Goal: Task Accomplishment & Management: Manage account settings

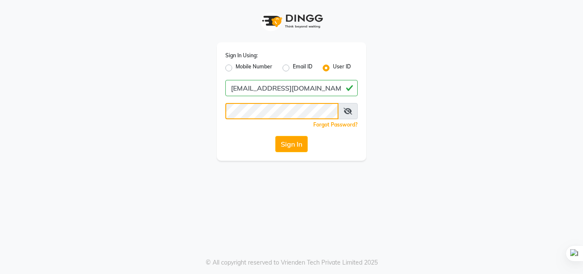
click at [275, 136] on button "Sign In" at bounding box center [291, 144] width 32 height 16
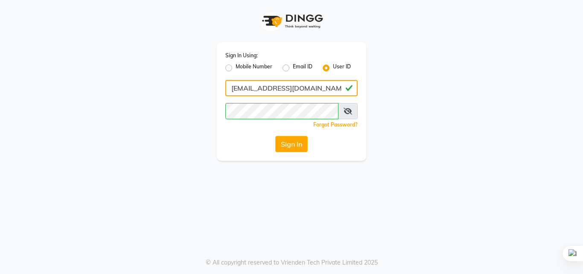
type input "hrshouse108@gmail.com"
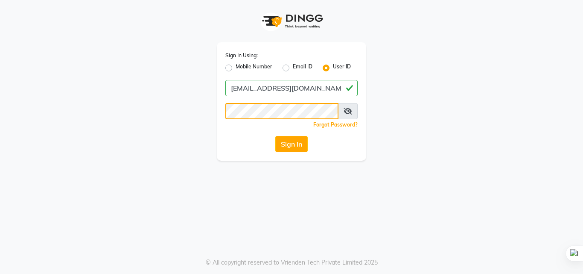
click at [275, 136] on button "Sign In" at bounding box center [291, 144] width 32 height 16
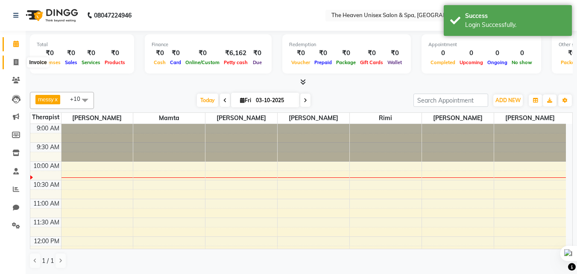
click at [21, 62] on span at bounding box center [16, 63] width 15 height 10
select select "8417"
select select "service"
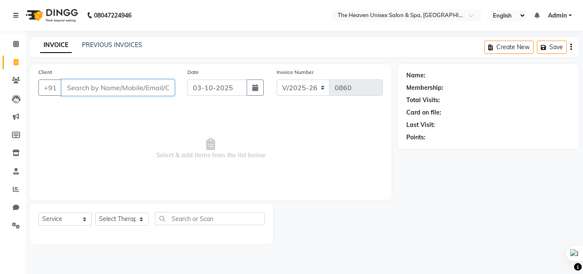
click at [112, 85] on input "Client" at bounding box center [118, 87] width 113 height 16
click at [125, 214] on select "Select Therapist [PERSON_NAME] [PERSON_NAME] HRS House Lucky [PERSON_NAME] [PER…" at bounding box center [121, 218] width 53 height 13
select select "92174"
click at [95, 212] on select "Select Therapist [PERSON_NAME] [PERSON_NAME] HRS House Lucky [PERSON_NAME] [PER…" at bounding box center [121, 218] width 53 height 13
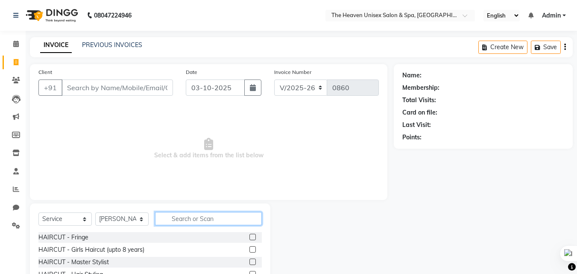
click at [213, 222] on input "text" at bounding box center [208, 218] width 107 height 13
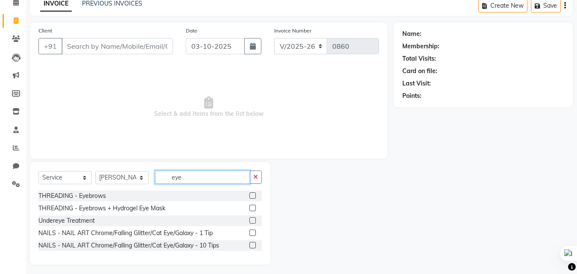
scroll to position [45, 0]
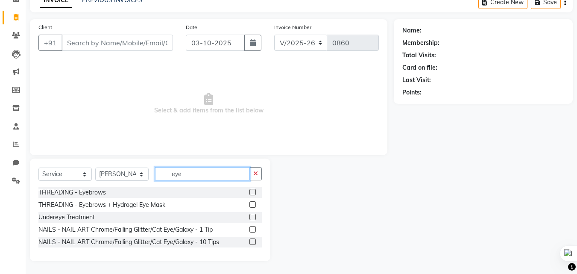
type input "eye"
click at [253, 217] on label at bounding box center [252, 217] width 6 height 6
click at [253, 217] on input "checkbox" at bounding box center [252, 217] width 6 height 6
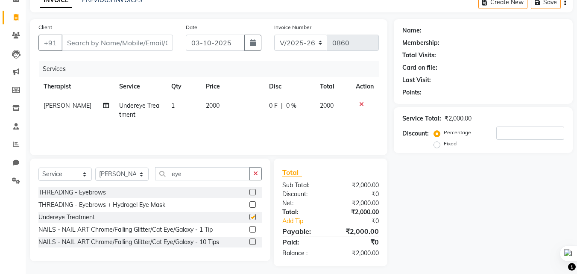
checkbox input "false"
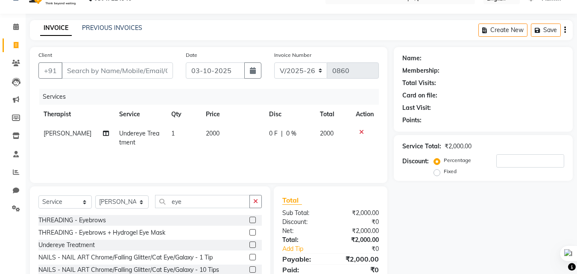
scroll to position [2, 0]
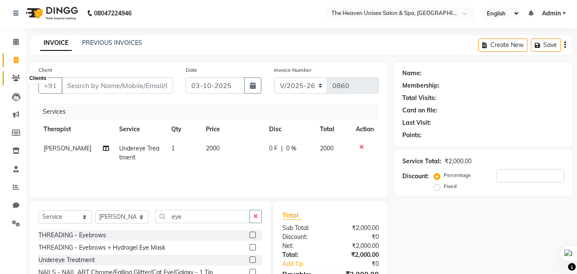
click at [18, 79] on icon at bounding box center [16, 78] width 8 height 6
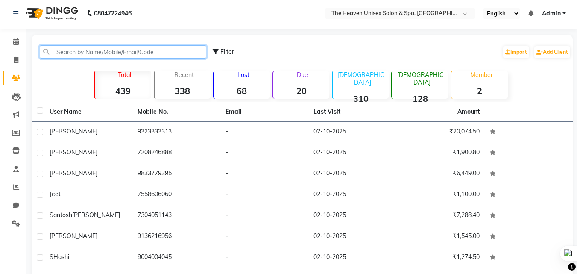
click at [96, 45] on input "text" at bounding box center [123, 51] width 167 height 13
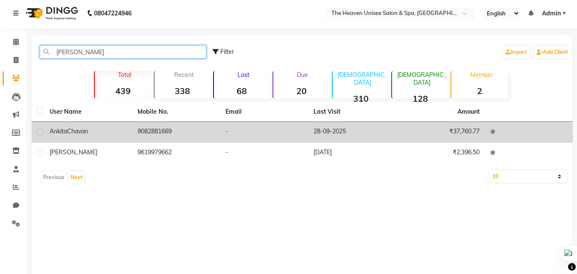
type input "ankita"
click at [178, 135] on td "9082881669" at bounding box center [176, 132] width 88 height 21
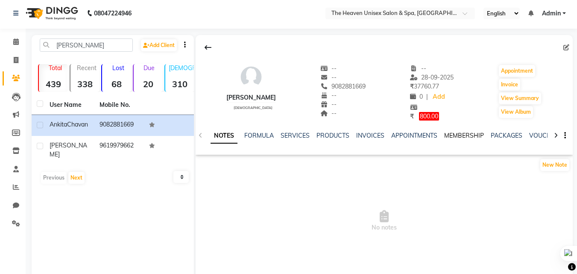
click at [469, 134] on link "MEMBERSHIP" at bounding box center [464, 136] width 40 height 8
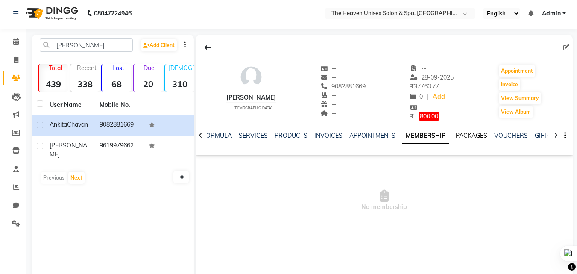
click at [474, 136] on link "PACKAGES" at bounding box center [472, 136] width 32 height 8
click at [497, 132] on link "VOUCHERS" at bounding box center [504, 136] width 34 height 8
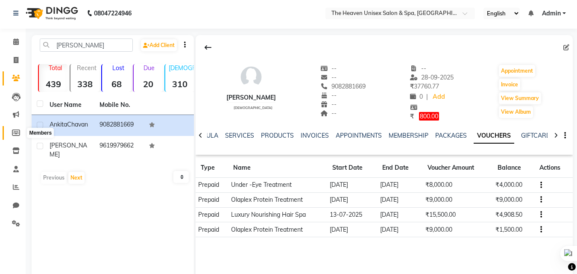
click at [16, 132] on icon at bounding box center [16, 132] width 8 height 6
select select
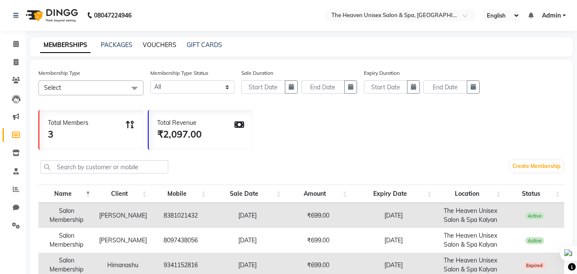
click at [159, 47] on link "VOUCHERS" at bounding box center [160, 45] width 34 height 8
select select
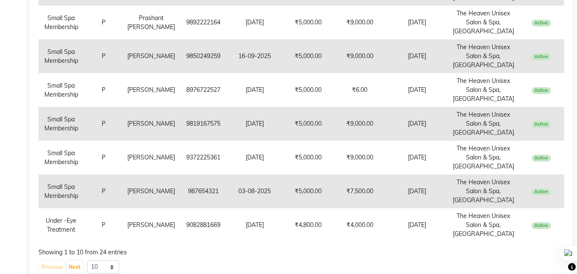
scroll to position [70, 0]
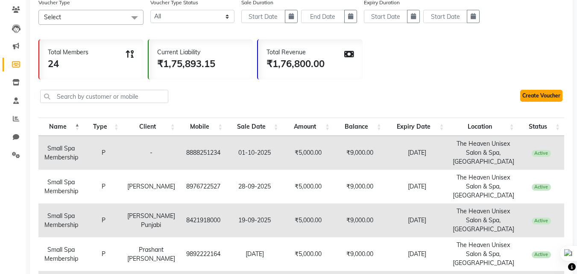
click at [552, 100] on link "Create Voucher" at bounding box center [541, 96] width 42 height 12
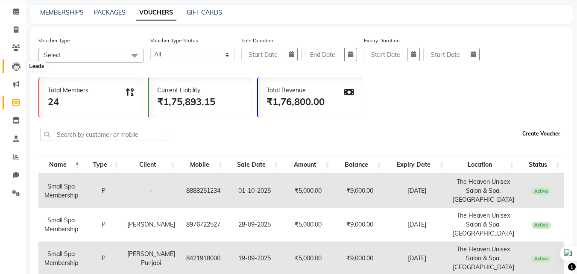
scroll to position [0, 0]
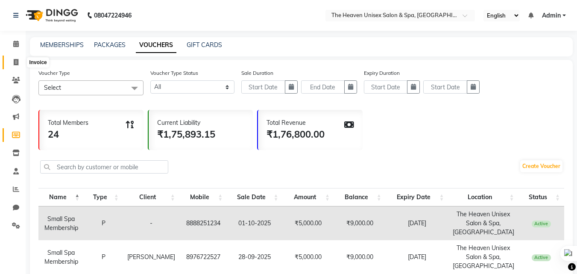
click at [17, 58] on span at bounding box center [16, 63] width 15 height 10
select select "service"
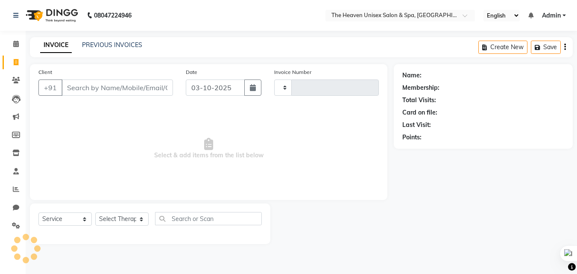
type input "0860"
select select "8417"
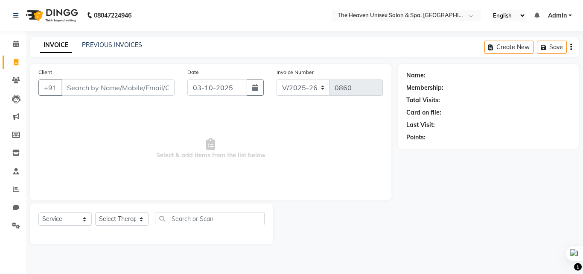
click at [440, 203] on div "Name: Membership: Total Visits: Card on file: Last Visit: Points:" at bounding box center [491, 154] width 187 height 180
click at [16, 78] on icon at bounding box center [16, 80] width 8 height 6
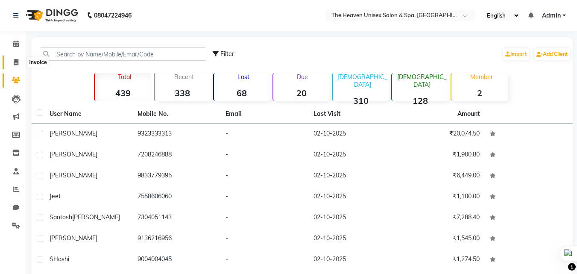
click at [16, 62] on icon at bounding box center [16, 62] width 5 height 6
select select "8417"
select select "service"
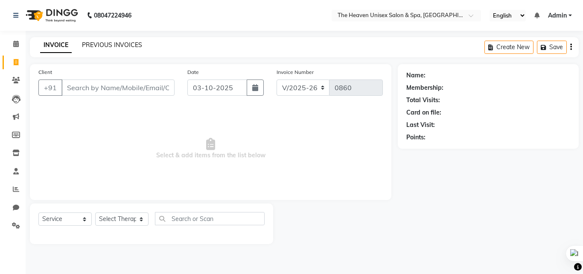
click at [105, 42] on link "PREVIOUS INVOICES" at bounding box center [112, 45] width 60 height 8
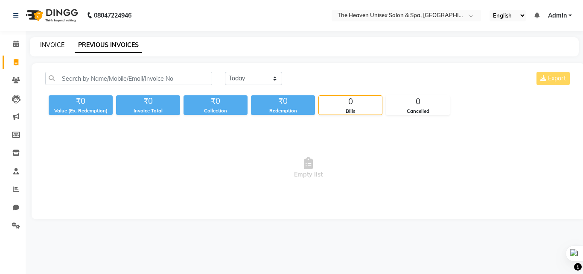
click at [53, 47] on link "INVOICE" at bounding box center [52, 45] width 24 height 8
select select "8417"
select select "service"
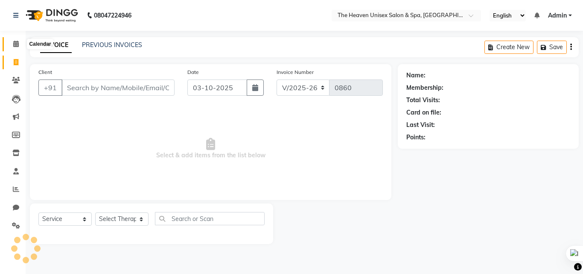
click at [12, 47] on span at bounding box center [16, 44] width 15 height 10
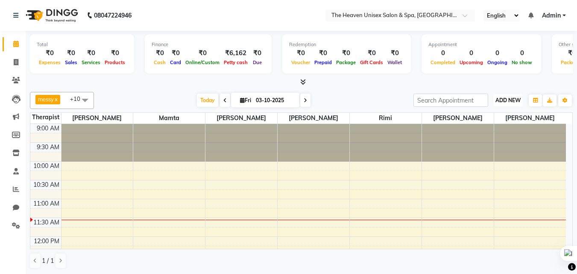
click at [506, 102] on span "ADD NEW" at bounding box center [507, 100] width 25 height 6
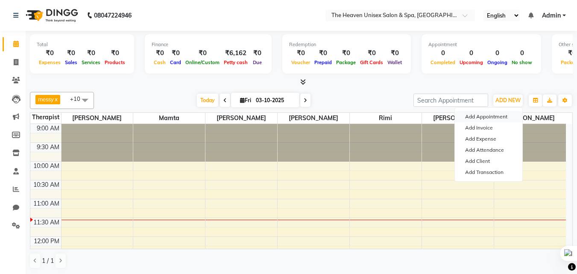
click at [488, 118] on button "Add Appointment" at bounding box center [488, 116] width 67 height 11
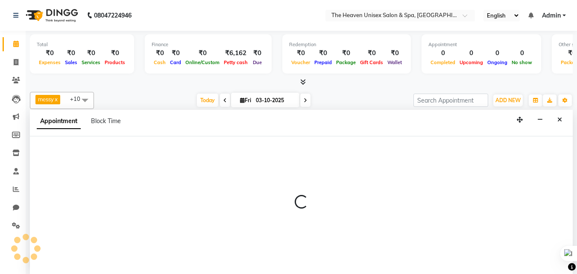
select select "tentative"
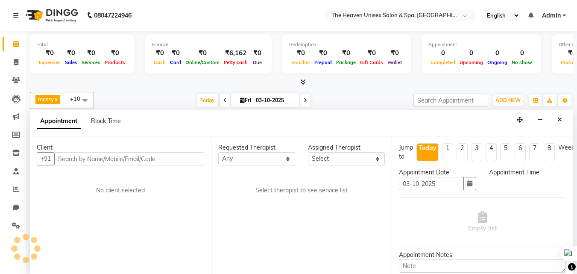
scroll to position [0, 0]
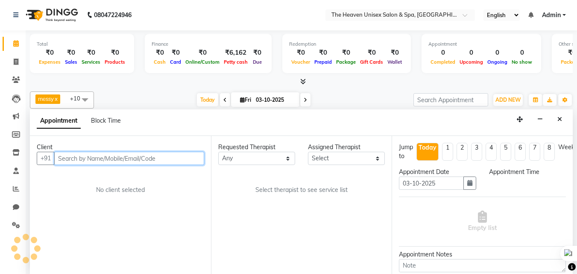
select select "600"
click at [77, 156] on input "text" at bounding box center [129, 158] width 150 height 13
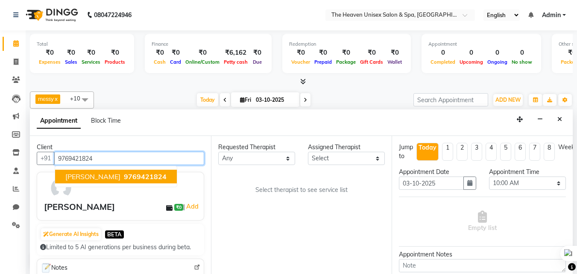
type input "9769421824"
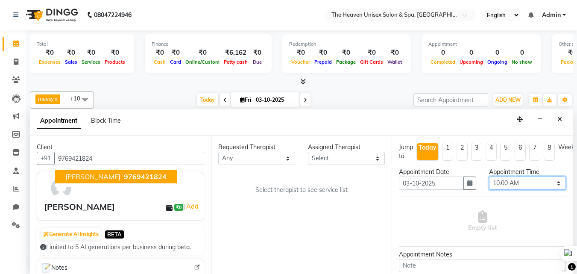
click at [523, 182] on select "Select 10:00 AM 10:15 AM 10:30 AM 10:45 AM 11:00 AM 11:15 AM 11:30 AM 11:45 AM …" at bounding box center [527, 182] width 77 height 13
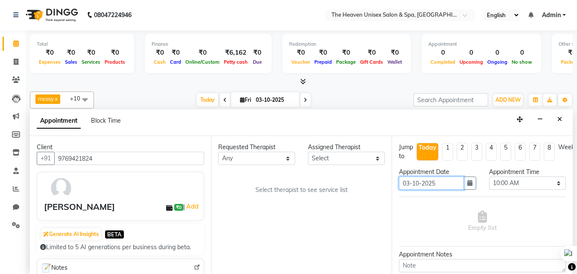
click at [434, 188] on input "03-10-2025" at bounding box center [431, 182] width 64 height 13
click at [469, 187] on button "button" at bounding box center [469, 182] width 13 height 13
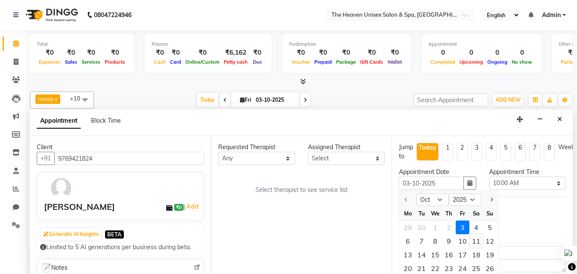
click at [475, 240] on div "11" at bounding box center [476, 241] width 14 height 14
type input "11-10-2025"
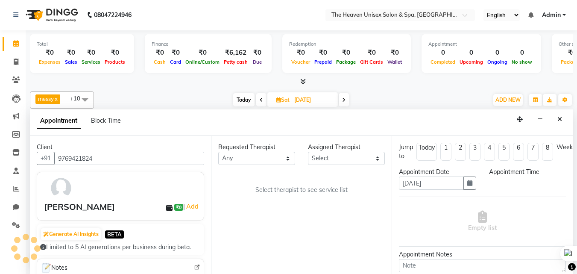
scroll to position [76, 0]
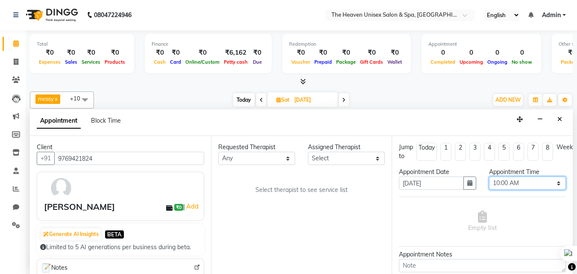
click at [526, 182] on select "Select 10:00 AM 10:15 AM 10:30 AM 10:45 AM 11:00 AM 11:15 AM 11:30 AM 11:45 AM …" at bounding box center [527, 182] width 77 height 13
click at [489, 176] on select "Select 10:00 AM 10:15 AM 10:30 AM 10:45 AM 11:00 AM 11:15 AM 11:30 AM 11:45 AM …" at bounding box center [527, 182] width 77 height 13
click at [525, 186] on select "Select 10:00 AM 10:15 AM 10:30 AM 10:45 AM 11:00 AM 11:15 AM 11:30 AM 11:45 AM …" at bounding box center [527, 182] width 77 height 13
select select "660"
click at [489, 176] on select "Select 10:00 AM 10:15 AM 10:30 AM 10:45 AM 11:00 AM 11:15 AM 11:30 AM 11:45 AM …" at bounding box center [527, 182] width 77 height 13
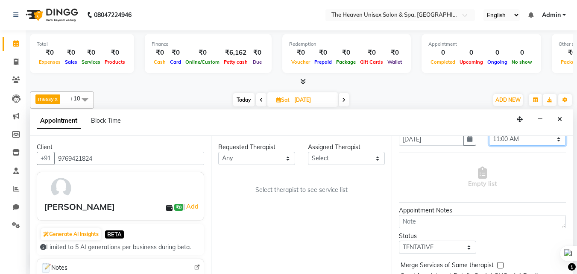
scroll to position [85, 0]
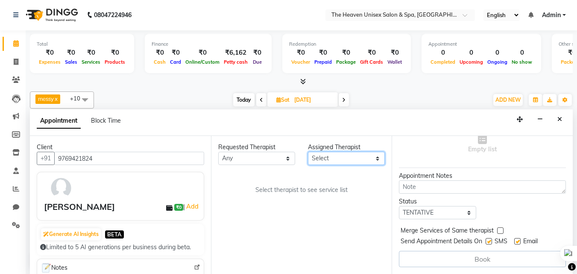
click at [351, 157] on select "Select Emtiyaz Mamta Meraj Monika Rashmi Rimi Sonali Teressa" at bounding box center [346, 158] width 77 height 13
select select "82833"
click at [308, 152] on select "Select Emtiyaz Mamta Meraj Monika Rashmi Rimi Sonali Teressa" at bounding box center [346, 158] width 77 height 13
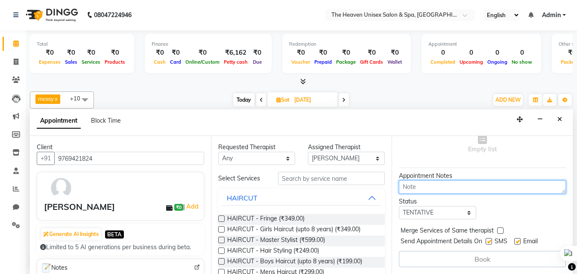
click at [434, 180] on textarea at bounding box center [482, 186] width 167 height 13
type textarea "Nanoshine treatment"
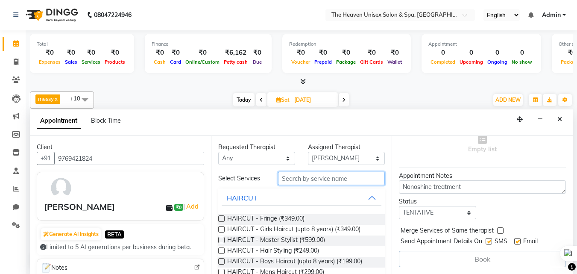
click at [324, 174] on input "text" at bounding box center [331, 178] width 107 height 13
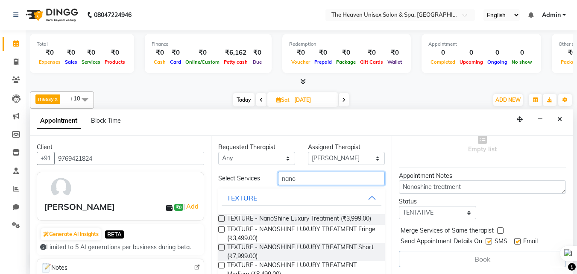
scroll to position [43, 0]
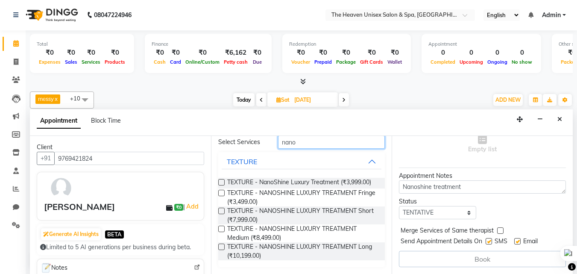
type input "nano"
click at [224, 246] on label at bounding box center [221, 246] width 6 height 6
click at [224, 246] on input "checkbox" at bounding box center [221, 248] width 6 height 6
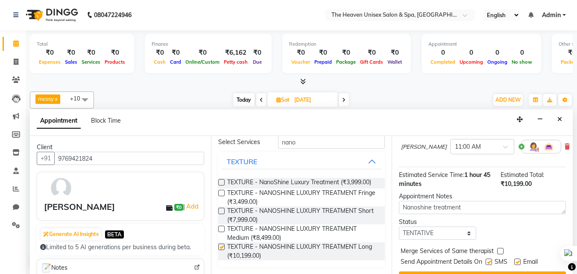
checkbox input "false"
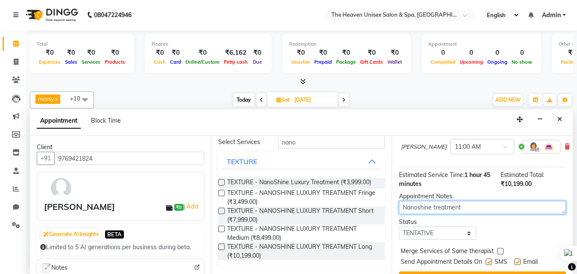
click at [473, 207] on textarea "Nanoshine treatment" at bounding box center [482, 207] width 167 height 13
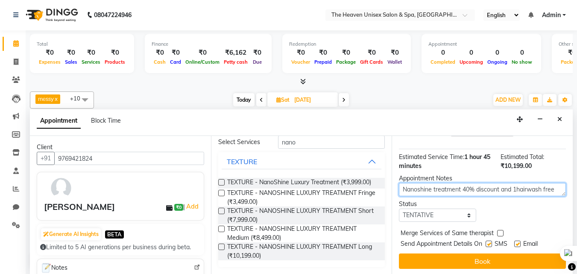
scroll to position [111, 0]
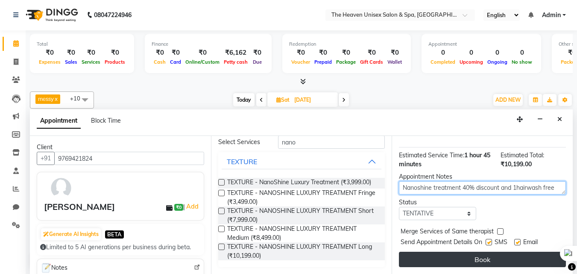
type textarea "Nanoshine treatment 40% discount and 1hairwash free"
click at [527, 252] on button "Book" at bounding box center [482, 259] width 167 height 15
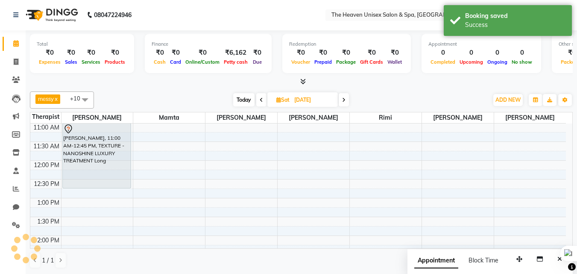
scroll to position [0, 0]
click at [510, 100] on span "ADD NEW" at bounding box center [507, 100] width 25 height 6
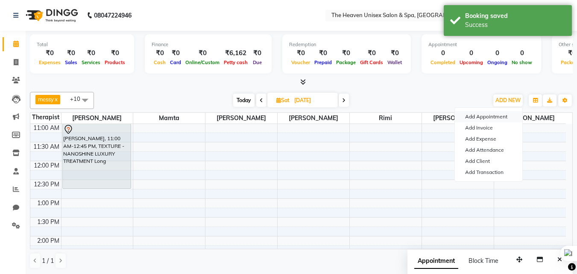
click at [490, 117] on button "Add Appointment" at bounding box center [488, 116] width 67 height 11
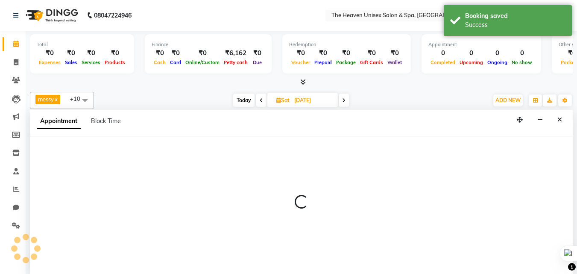
select select "600"
select select "tentative"
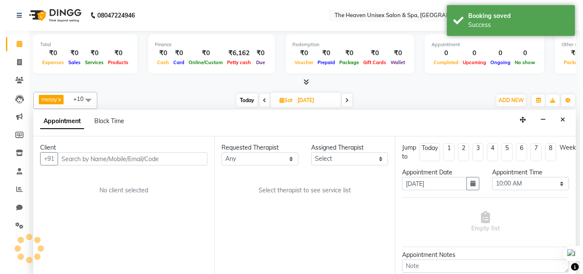
scroll to position [0, 0]
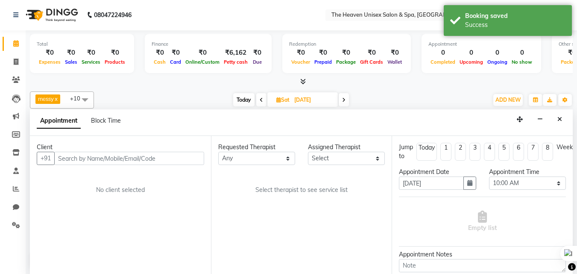
click at [68, 161] on input "text" at bounding box center [129, 158] width 150 height 13
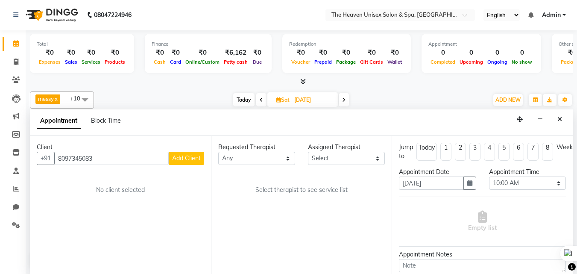
type input "8097345083"
click at [191, 159] on span "Add Client" at bounding box center [186, 158] width 29 height 8
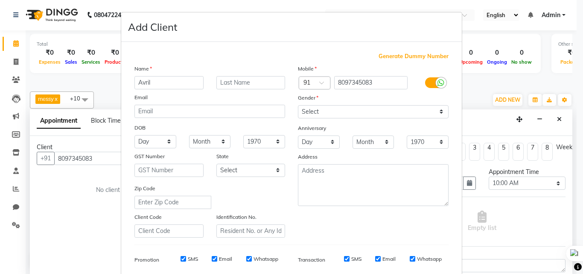
type input "Avril"
click at [267, 83] on input "text" at bounding box center [251, 82] width 69 height 13
type input "'"
type input "d'SOUJA"
click at [349, 114] on select "Select Male Female Other Prefer Not To Say" at bounding box center [373, 111] width 151 height 13
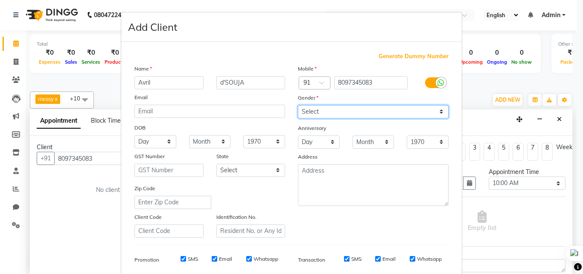
select select "female"
click at [298, 105] on select "Select Male Female Other Prefer Not To Say" at bounding box center [373, 111] width 151 height 13
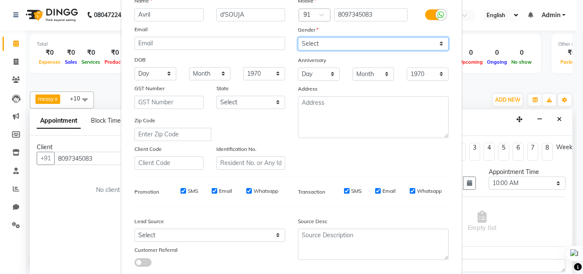
scroll to position [85, 0]
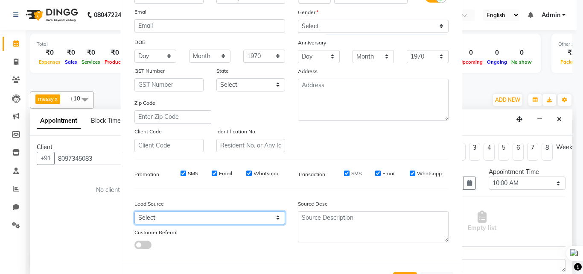
click at [179, 220] on select "Select Walk-in Referral Internet Friend Word of Mouth Advertisement Facebook Ju…" at bounding box center [210, 217] width 151 height 13
select select "55212"
click at [135, 211] on select "Select Walk-in Referral Internet Friend Word of Mouth Advertisement Facebook Ju…" at bounding box center [210, 217] width 151 height 13
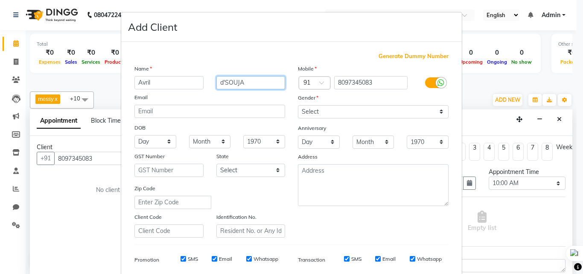
click at [243, 86] on input "d'SOUJA" at bounding box center [251, 82] width 69 height 13
type input "d"
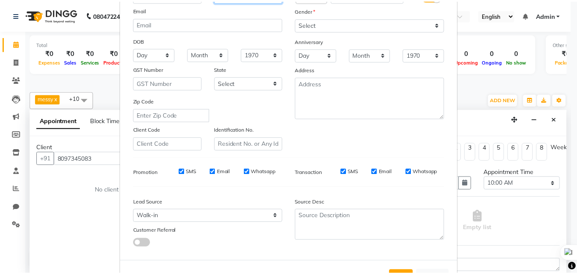
scroll to position [120, 0]
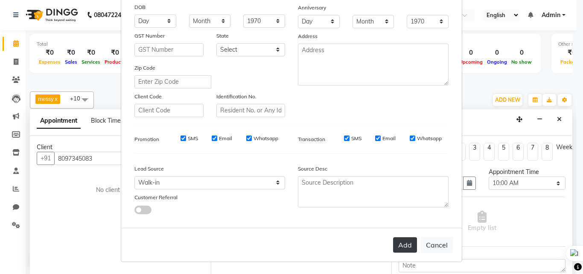
type input "D'souja"
click at [405, 237] on button "Add" at bounding box center [405, 244] width 24 height 15
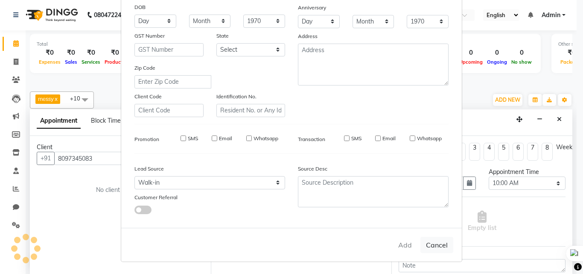
select select
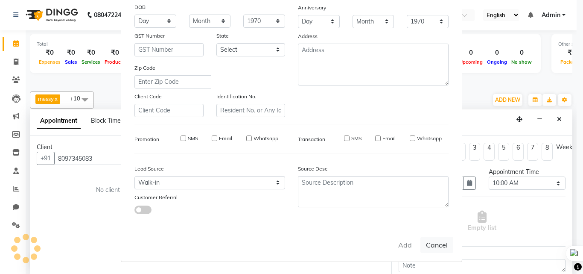
select select
checkbox input "false"
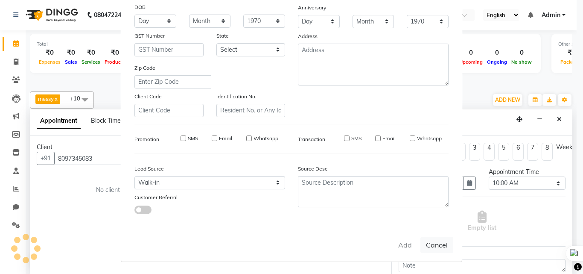
checkbox input "false"
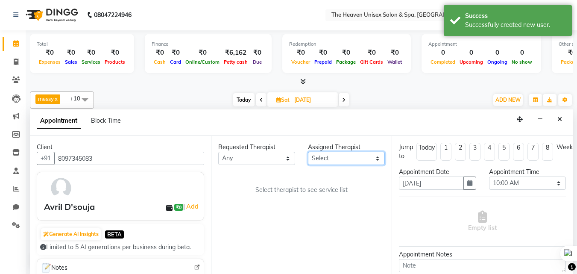
click at [330, 158] on select "Select Emtiyaz Mamta Meraj Monika Rashmi Rimi Sonali Teressa" at bounding box center [346, 158] width 77 height 13
select select "82833"
click at [308, 152] on select "Select Emtiyaz Mamta Meraj Monika Rashmi Rimi Sonali Teressa" at bounding box center [346, 158] width 77 height 13
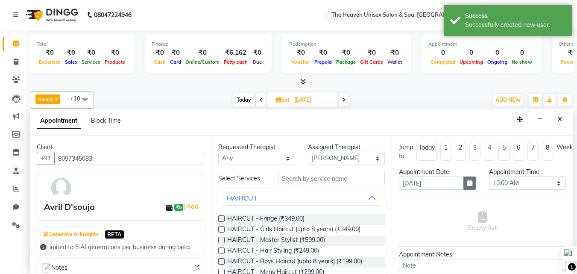
click at [471, 185] on button "button" at bounding box center [469, 182] width 13 height 13
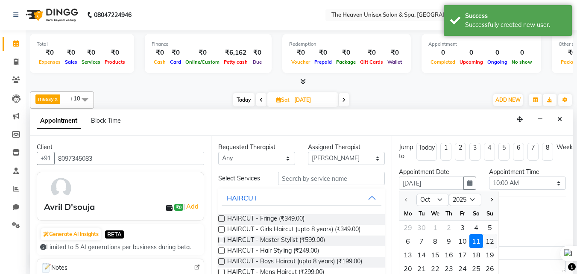
click at [489, 239] on div "12" at bounding box center [490, 241] width 14 height 14
type input "12-10-2025"
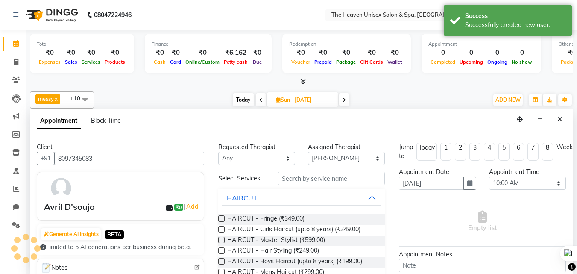
scroll to position [76, 0]
click at [510, 179] on select "Select 10:00 AM 10:15 AM 10:30 AM 10:45 AM 11:00 AM 11:15 AM 11:30 AM 11:45 AM …" at bounding box center [527, 182] width 77 height 13
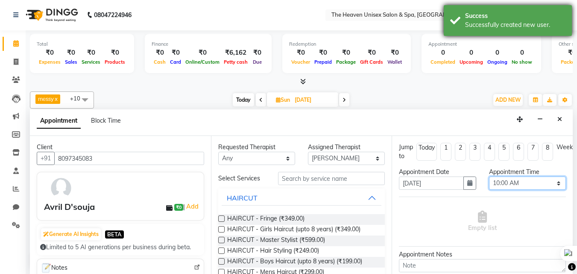
select select "660"
click at [489, 176] on select "Select 10:00 AM 10:15 AM 10:30 AM 10:45 AM 11:00 AM 11:15 AM 11:30 AM 11:45 AM …" at bounding box center [527, 182] width 77 height 13
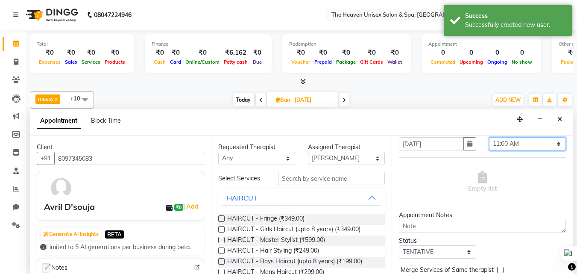
scroll to position [85, 0]
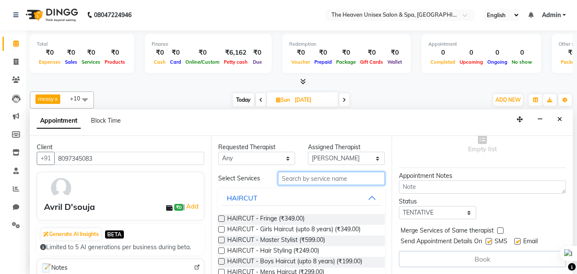
click at [334, 179] on input "text" at bounding box center [331, 178] width 107 height 13
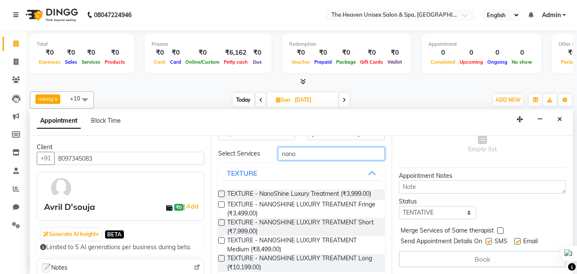
scroll to position [44, 0]
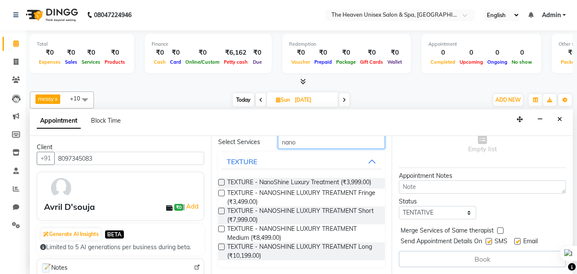
type input "nano"
click at [223, 211] on label at bounding box center [221, 211] width 6 height 6
click at [223, 211] on input "checkbox" at bounding box center [221, 212] width 6 height 6
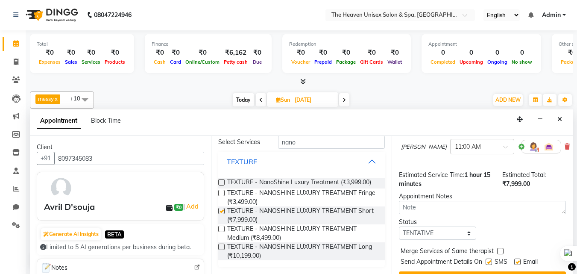
checkbox input "false"
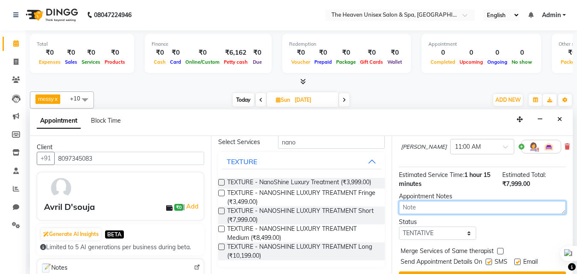
click at [473, 208] on textarea at bounding box center [482, 207] width 167 height 13
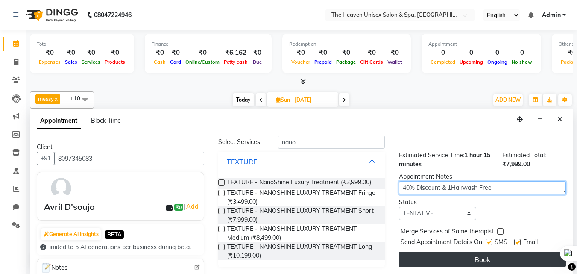
type textarea "40% Discount & 1Hairwash Free"
click at [504, 252] on button "Book" at bounding box center [482, 259] width 167 height 15
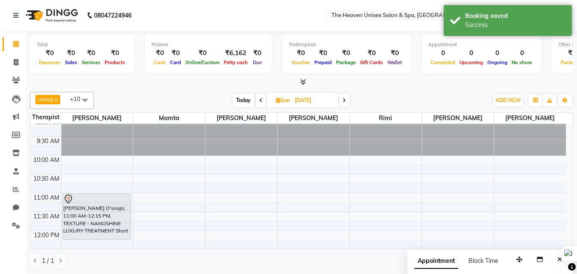
scroll to position [0, 0]
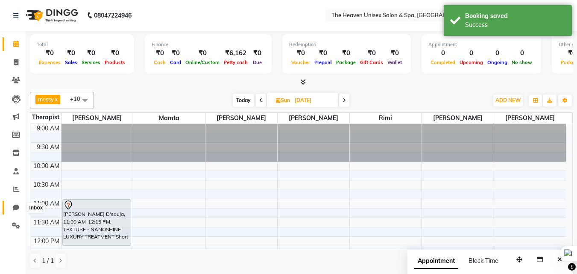
click at [15, 205] on icon at bounding box center [16, 207] width 6 height 6
select select "100"
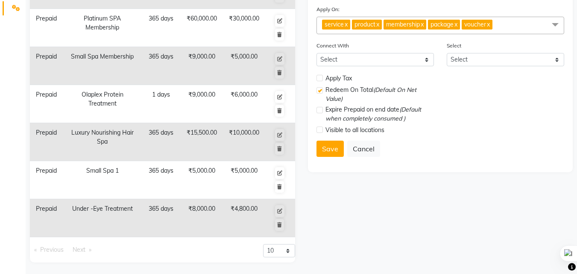
scroll to position [219, 0]
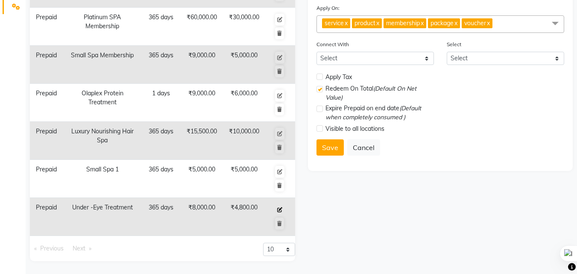
click at [279, 207] on icon at bounding box center [279, 209] width 5 height 5
select select "P"
type input "Under -Eye Treatment"
type input "8000"
type input "4800"
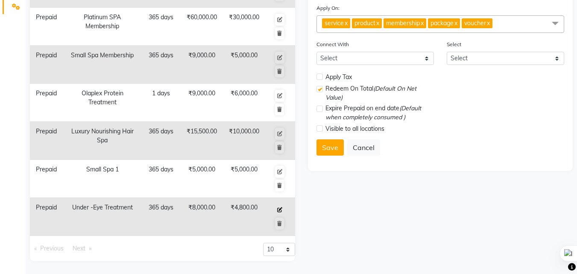
type input "365"
type input "0"
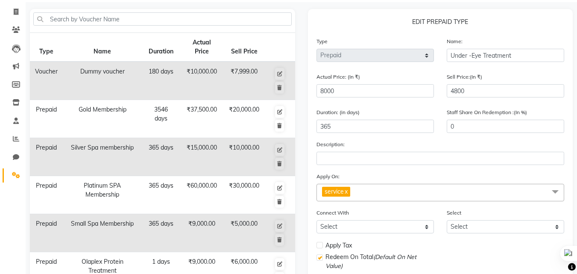
scroll to position [48, 0]
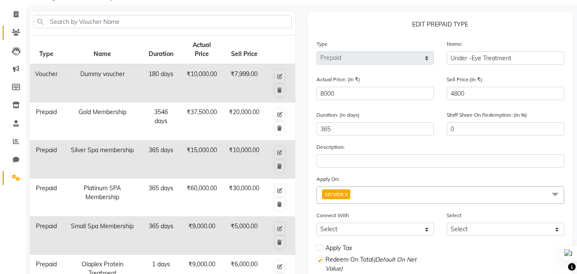
click at [18, 27] on link "Clients" at bounding box center [13, 33] width 21 height 14
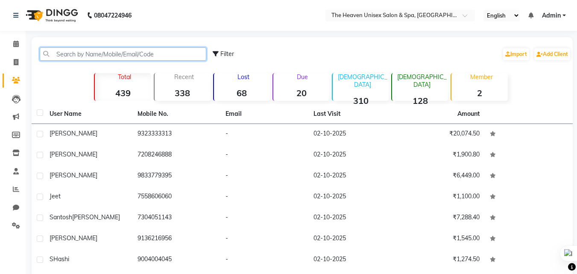
click at [75, 57] on input "text" at bounding box center [123, 53] width 167 height 13
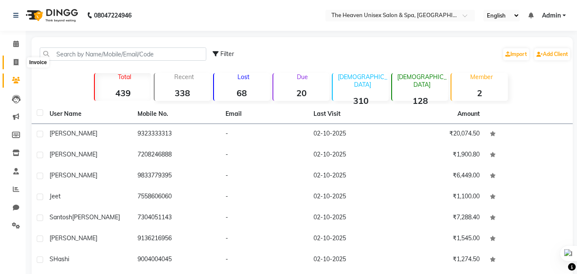
click at [21, 62] on span at bounding box center [16, 63] width 15 height 10
select select "8417"
select select "service"
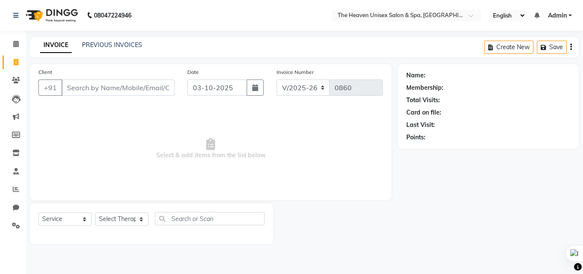
click at [93, 88] on input "Client" at bounding box center [118, 87] width 113 height 16
click at [200, 222] on input "text" at bounding box center [210, 218] width 110 height 13
click at [125, 217] on select "Select Therapist Emtiyaz Himanshu Singh HRS House Lucky Mamta Meraj Monika pui …" at bounding box center [121, 218] width 53 height 13
select select "83615"
click at [95, 212] on select "Select Therapist Emtiyaz Himanshu Singh HRS House Lucky Mamta Meraj Monika pui …" at bounding box center [121, 218] width 53 height 13
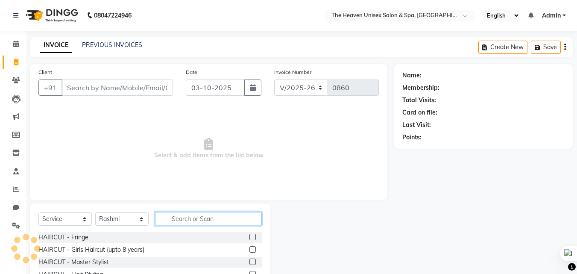
click at [198, 214] on input "text" at bounding box center [208, 218] width 107 height 13
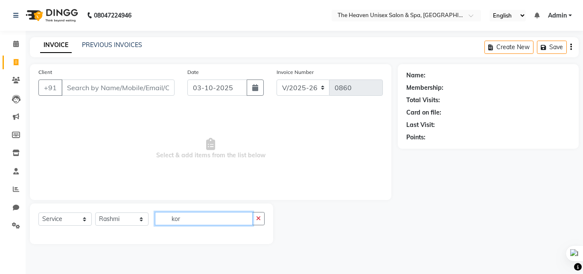
type input "kor"
click at [111, 217] on select "Select Therapist Emtiyaz Himanshu Singh HRS House Lucky Mamta Meraj Monika pui …" at bounding box center [121, 218] width 53 height 13
select select "83960"
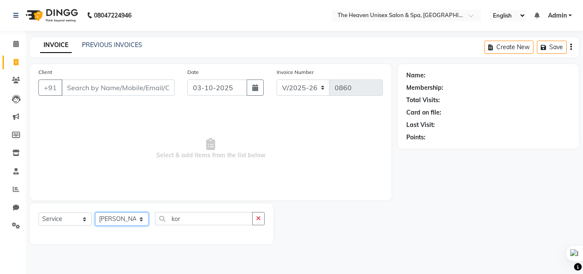
click at [95, 212] on select "Select Therapist Emtiyaz Himanshu Singh HRS House Lucky Mamta Meraj Monika pui …" at bounding box center [121, 218] width 53 height 13
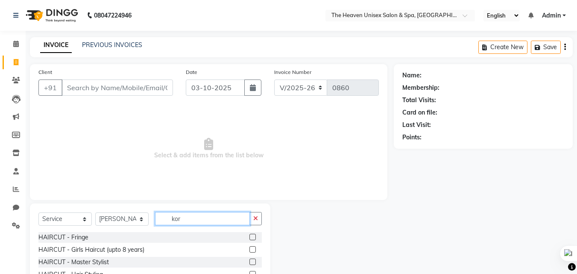
click at [198, 220] on input "kor" at bounding box center [202, 218] width 95 height 13
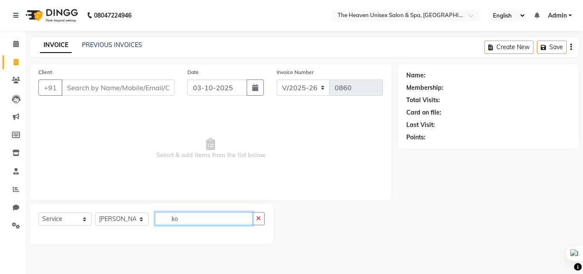
type input "k"
type input "c"
type input "k"
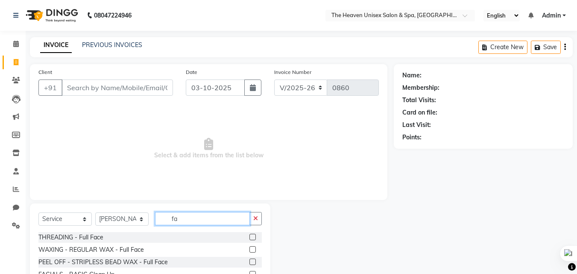
type input "f"
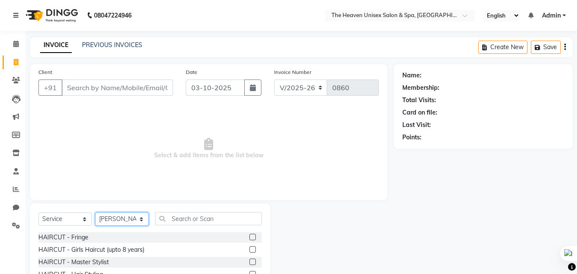
click at [113, 222] on select "Select Therapist Emtiyaz Himanshu Singh HRS House Lucky Mamta Meraj Monika pui …" at bounding box center [121, 218] width 53 height 13
select select "82835"
click at [95, 212] on select "Select Therapist Emtiyaz Himanshu Singh HRS House Lucky Mamta Meraj Monika pui …" at bounding box center [121, 218] width 53 height 13
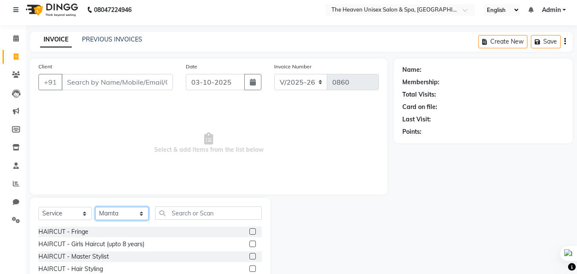
scroll to position [68, 0]
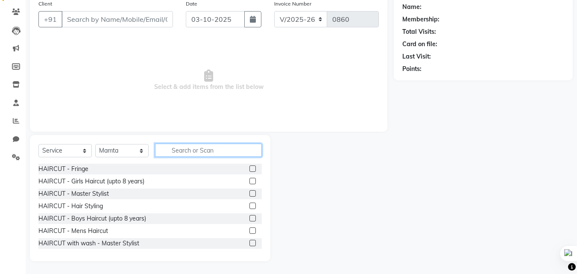
click at [205, 146] on input "text" at bounding box center [208, 150] width 107 height 13
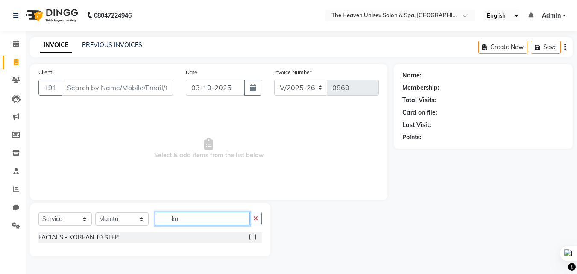
scroll to position [0, 0]
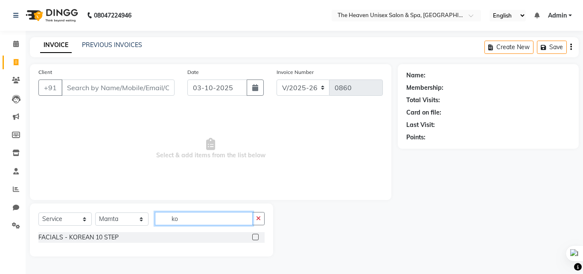
type input "ko"
click at [258, 238] on label at bounding box center [255, 237] width 6 height 6
click at [258, 238] on input "checkbox" at bounding box center [255, 237] width 6 height 6
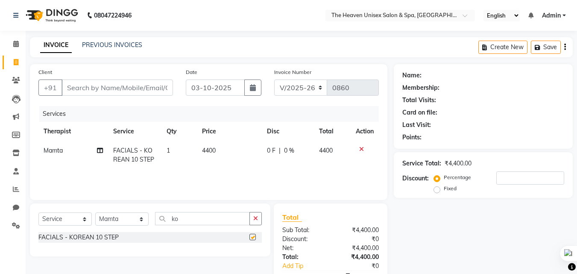
checkbox input "false"
click at [15, 82] on icon at bounding box center [16, 80] width 8 height 6
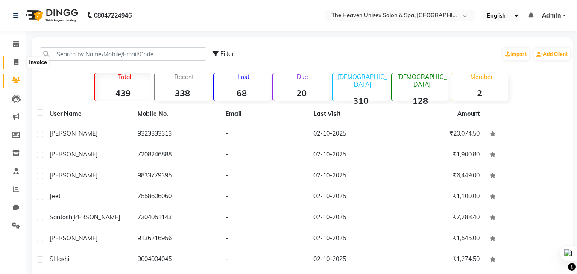
click at [17, 59] on icon at bounding box center [16, 62] width 5 height 6
select select "8417"
select select "service"
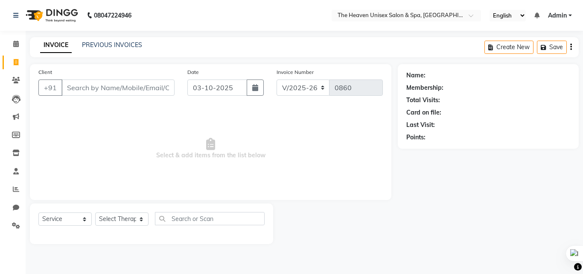
select select "8417"
select select "service"
click at [13, 77] on icon at bounding box center [16, 80] width 8 height 6
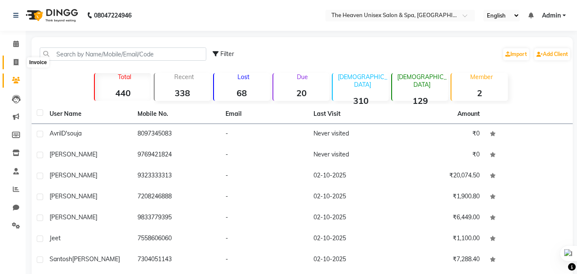
click at [14, 62] on icon at bounding box center [16, 62] width 5 height 6
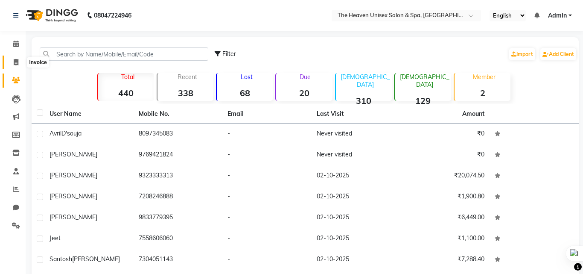
select select "8417"
select select "service"
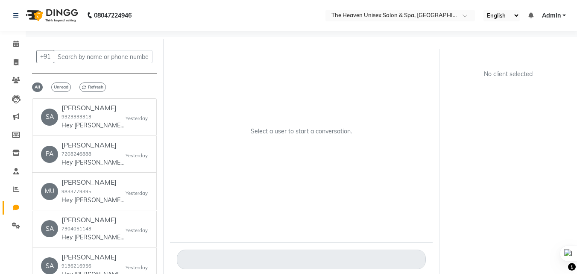
select select "100"
click at [19, 64] on span at bounding box center [16, 63] width 15 height 10
select select "service"
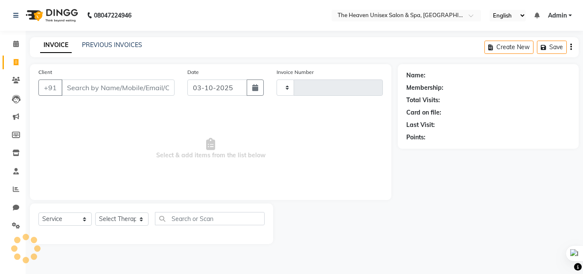
type input "0860"
select select "8417"
click at [123, 216] on select "Select Therapist Emtiyaz Himanshu Singh HRS House Lucky Mamta Meraj Monika pui …" at bounding box center [121, 218] width 53 height 13
select select "82835"
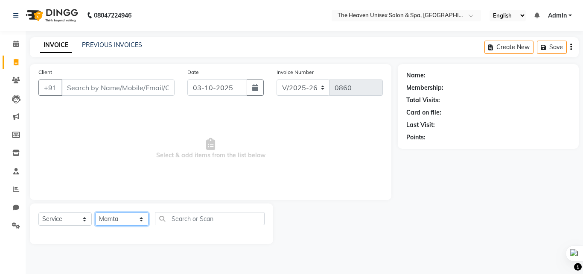
click at [95, 212] on select "Select Therapist Emtiyaz Himanshu Singh HRS House Lucky Mamta Meraj Monika pui …" at bounding box center [121, 218] width 53 height 13
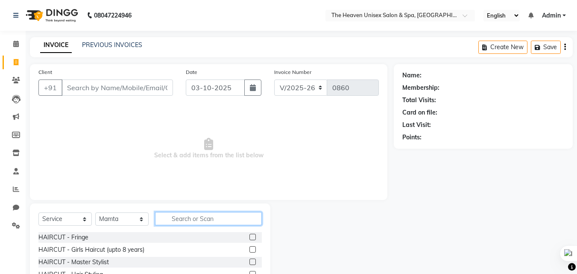
click at [212, 220] on input "text" at bounding box center [208, 218] width 107 height 13
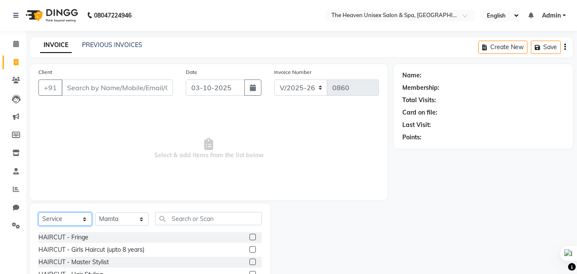
drag, startPoint x: 61, startPoint y: 220, endPoint x: 61, endPoint y: 216, distance: 4.3
click at [61, 220] on select "Select Service Product Membership Package Voucher Prepaid Gift Card" at bounding box center [64, 218] width 53 height 13
select select "product"
click at [38, 212] on select "Select Service Product Membership Package Voucher Prepaid Gift Card" at bounding box center [64, 218] width 53 height 13
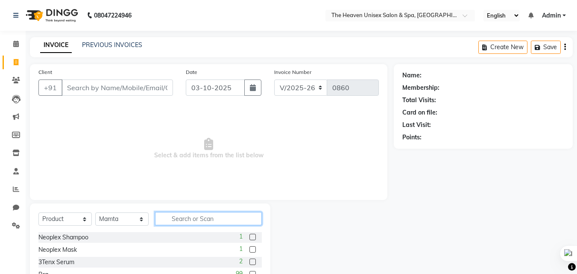
click at [179, 216] on input "text" at bounding box center [208, 218] width 107 height 13
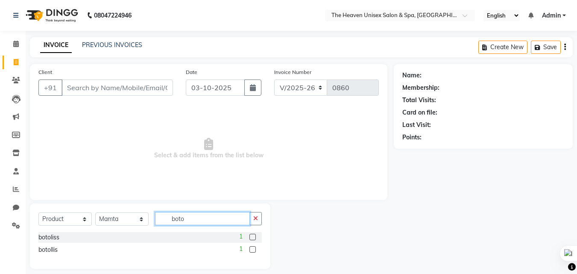
type input "boto"
click at [255, 236] on label at bounding box center [252, 237] width 6 height 6
click at [255, 236] on input "checkbox" at bounding box center [252, 237] width 6 height 6
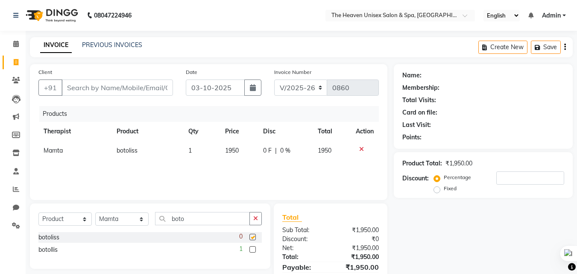
checkbox input "false"
click at [255, 247] on label at bounding box center [252, 249] width 6 height 6
click at [255, 247] on input "checkbox" at bounding box center [252, 250] width 6 height 6
checkbox input "false"
click at [283, 151] on span "0 %" at bounding box center [285, 150] width 10 height 9
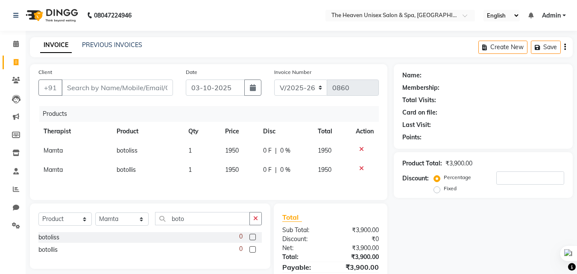
select select "82835"
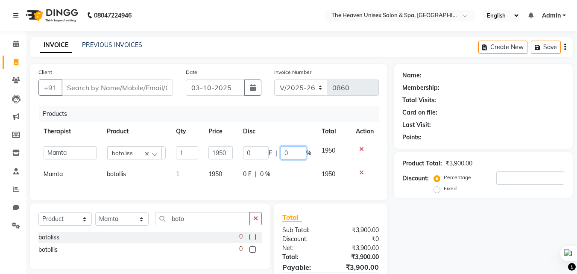
click at [291, 154] on input "0" at bounding box center [294, 152] width 26 height 13
type input "10"
click at [266, 174] on td "0 F | 0 %" at bounding box center [277, 173] width 79 height 19
select select "82835"
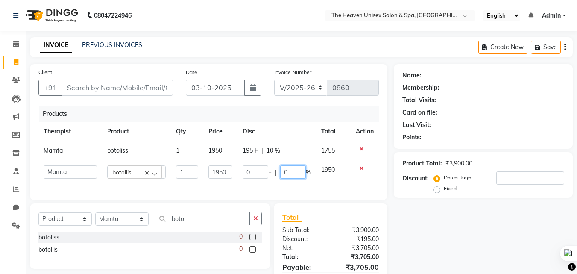
click at [293, 170] on input "0" at bounding box center [293, 171] width 26 height 13
type input "10"
click at [283, 108] on div "Products" at bounding box center [212, 114] width 346 height 16
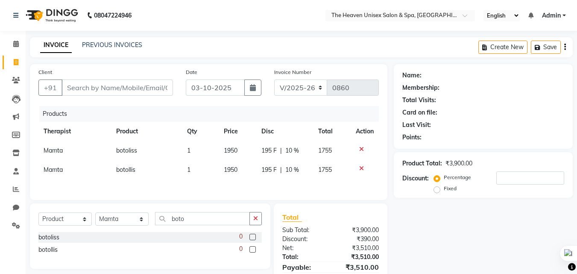
scroll to position [42, 0]
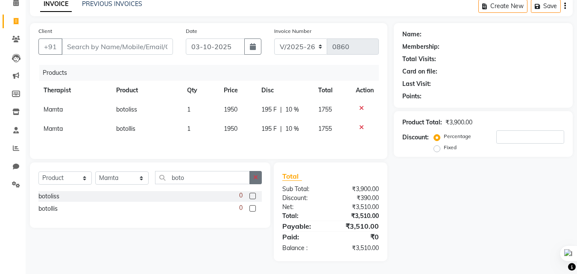
click at [255, 176] on icon "button" at bounding box center [255, 177] width 5 height 6
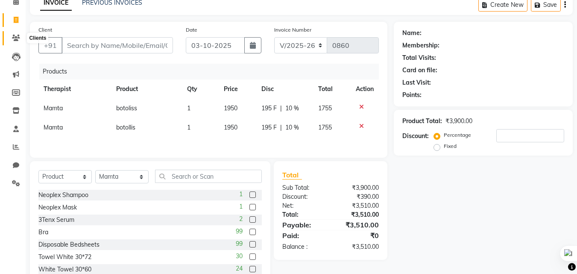
click at [17, 37] on icon at bounding box center [16, 38] width 8 height 6
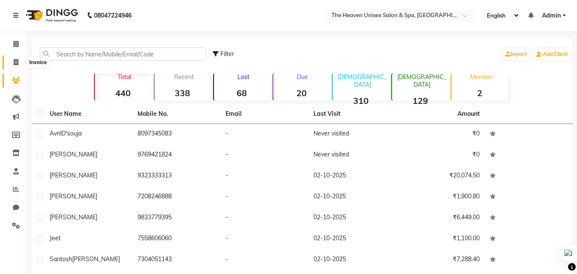
click at [13, 58] on span at bounding box center [16, 63] width 15 height 10
select select "8417"
select select "service"
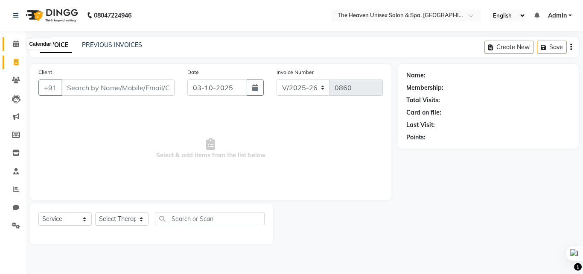
click at [13, 44] on icon at bounding box center [16, 44] width 6 height 6
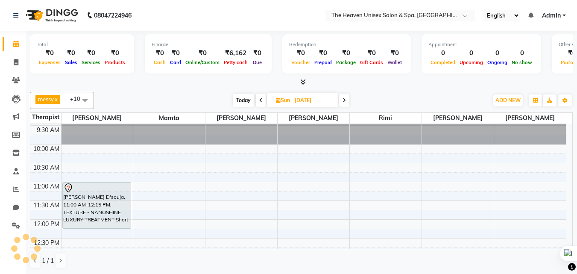
scroll to position [43, 0]
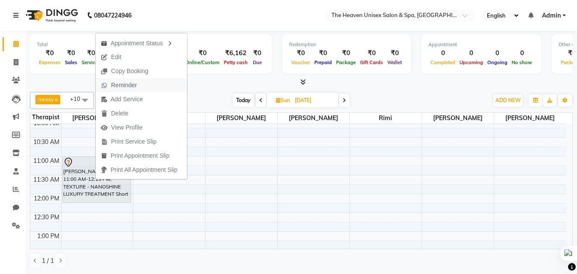
click at [128, 82] on span "Reminder" at bounding box center [124, 85] width 26 height 9
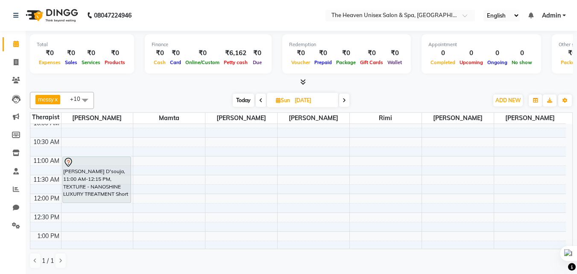
click at [259, 96] on span at bounding box center [261, 100] width 10 height 13
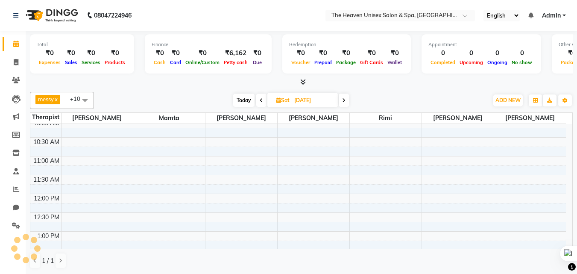
scroll to position [76, 0]
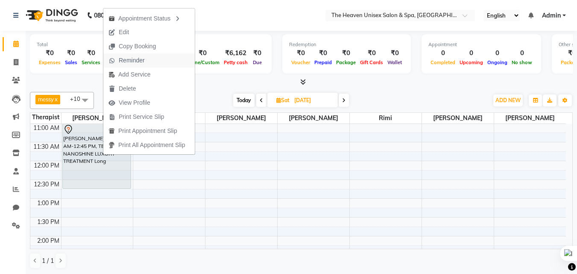
click at [138, 59] on span "Reminder" at bounding box center [132, 60] width 26 height 9
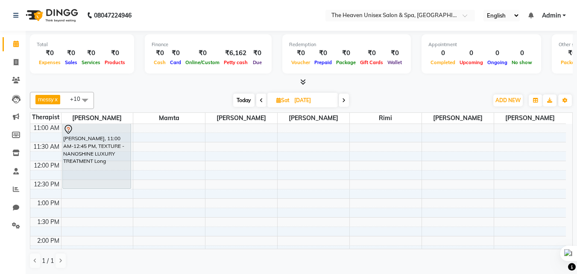
click at [264, 102] on span at bounding box center [261, 100] width 10 height 13
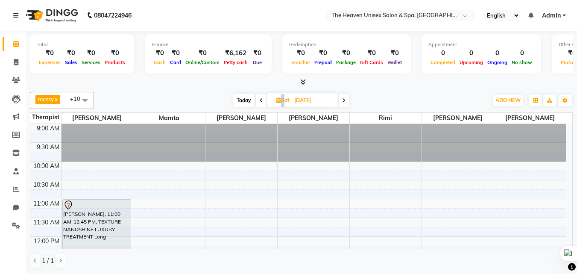
click at [263, 102] on icon at bounding box center [261, 100] width 3 height 5
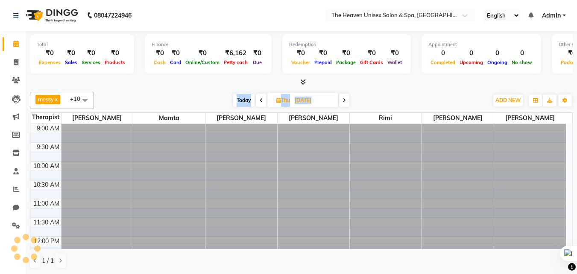
click at [264, 102] on span at bounding box center [261, 100] width 10 height 13
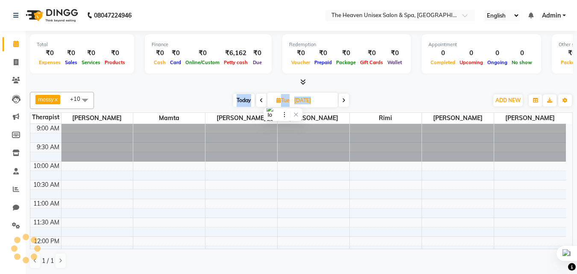
scroll to position [76, 0]
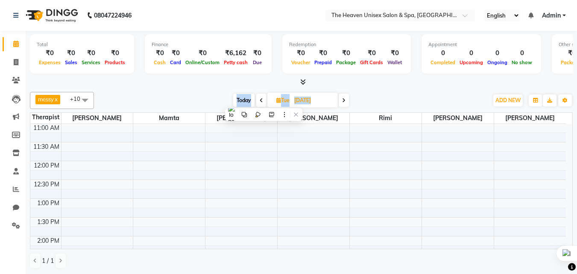
click at [262, 99] on icon at bounding box center [261, 100] width 3 height 5
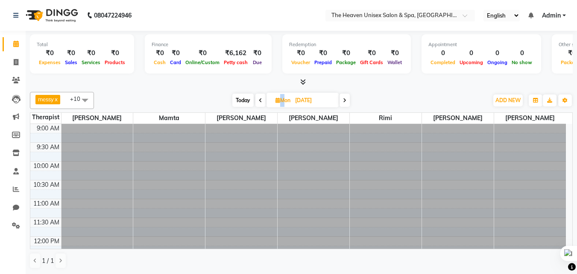
click at [262, 99] on span at bounding box center [260, 100] width 10 height 13
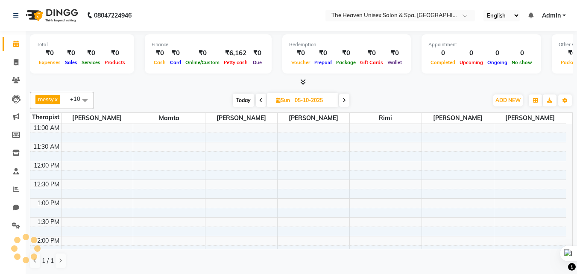
click at [262, 99] on span at bounding box center [261, 100] width 10 height 13
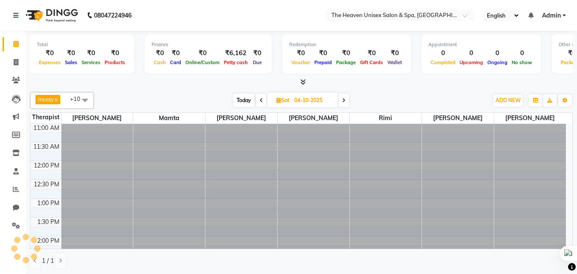
scroll to position [76, 0]
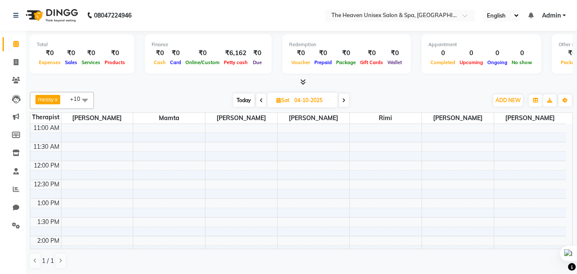
click at [262, 99] on icon at bounding box center [261, 100] width 3 height 5
type input "03-10-2025"
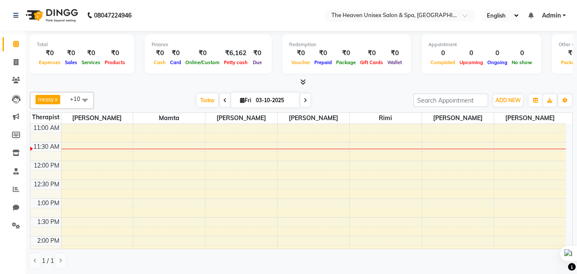
click at [182, 77] on div "Total ₹0 Expenses ₹0 Sales ₹0 Services ₹0 Products Finance ₹0 Cash ₹0 Card ₹0 O…" at bounding box center [301, 59] width 543 height 56
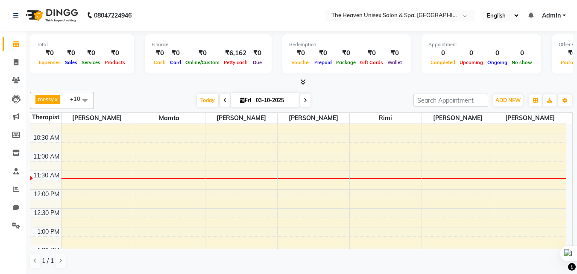
scroll to position [0, 0]
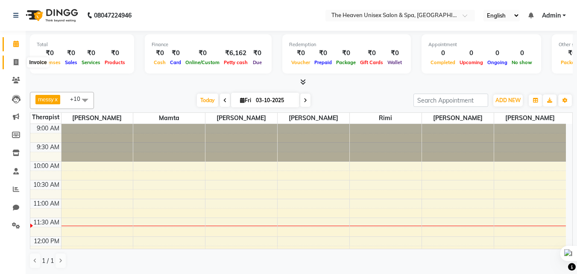
click at [18, 59] on icon at bounding box center [16, 62] width 5 height 6
select select "8417"
select select "service"
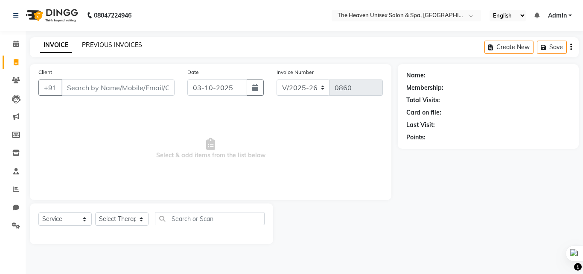
click at [103, 47] on link "PREVIOUS INVOICES" at bounding box center [112, 45] width 60 height 8
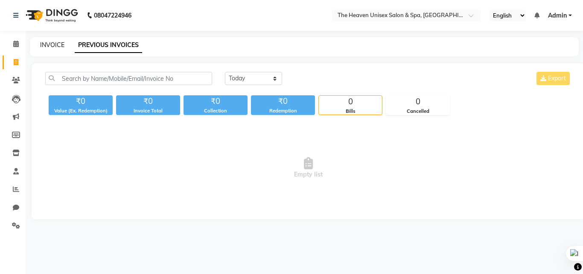
click at [47, 45] on link "INVOICE" at bounding box center [52, 45] width 24 height 8
select select "service"
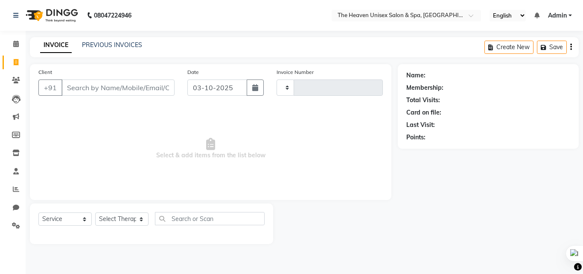
type input "0860"
select select "8417"
click at [13, 79] on icon at bounding box center [16, 80] width 8 height 6
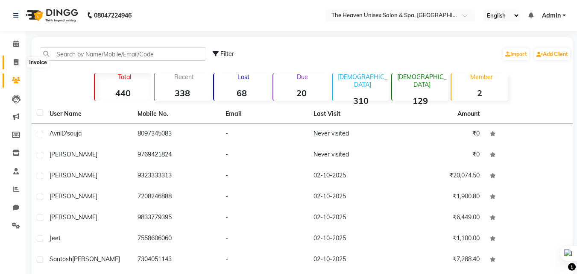
click at [19, 59] on span at bounding box center [16, 63] width 15 height 10
select select "8417"
select select "service"
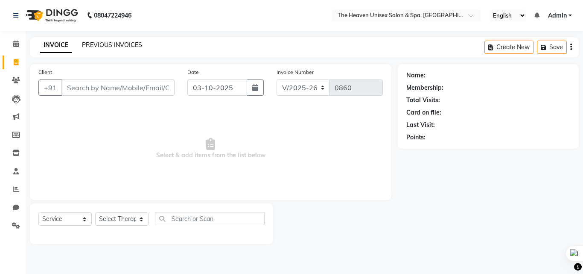
click at [99, 44] on link "PREVIOUS INVOICES" at bounding box center [112, 45] width 60 height 8
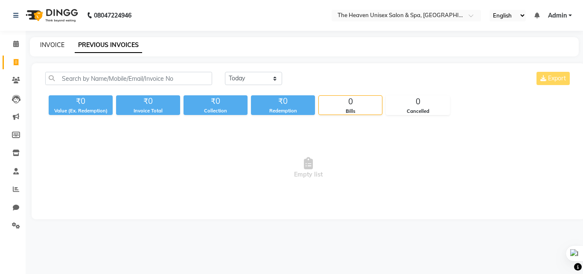
click at [53, 48] on link "INVOICE" at bounding box center [52, 45] width 24 height 8
select select "8417"
select select "service"
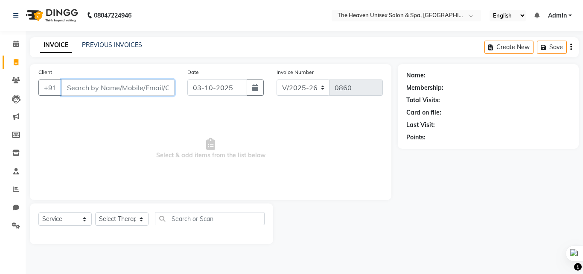
click at [75, 84] on input "Client" at bounding box center [118, 87] width 113 height 16
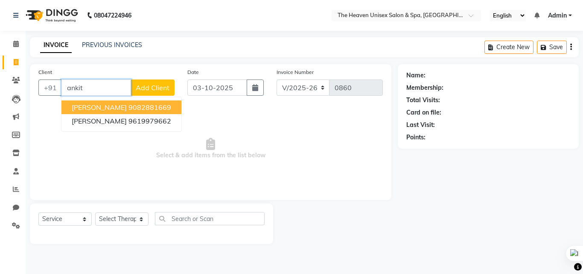
click at [129, 109] on ngb-highlight "9082881669" at bounding box center [150, 107] width 43 height 9
type input "9082881669"
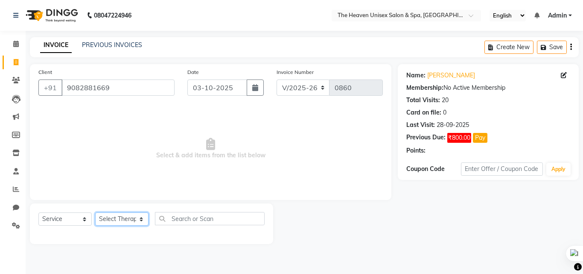
click at [126, 220] on select "Select Therapist Emtiyaz Himanshu Singh HRS House Lucky Mamta Meraj Monika pui …" at bounding box center [121, 218] width 53 height 13
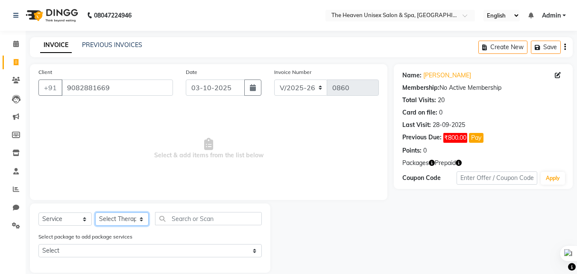
select select "82833"
click at [95, 212] on select "Select Therapist Emtiyaz Himanshu Singh HRS House Lucky Mamta Meraj Monika pui …" at bounding box center [121, 218] width 53 height 13
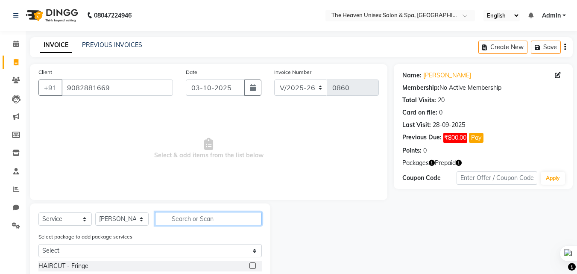
click at [195, 216] on input "text" at bounding box center [208, 218] width 107 height 13
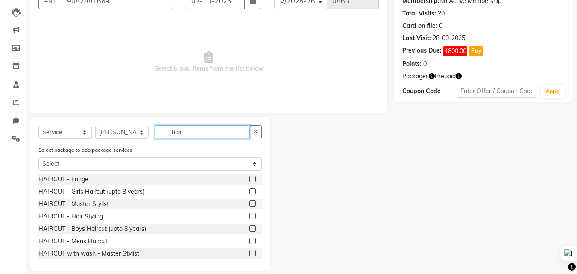
scroll to position [97, 0]
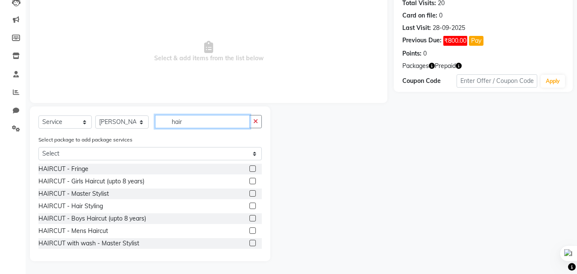
click at [217, 120] on input "hair" at bounding box center [202, 121] width 95 height 13
type input "h"
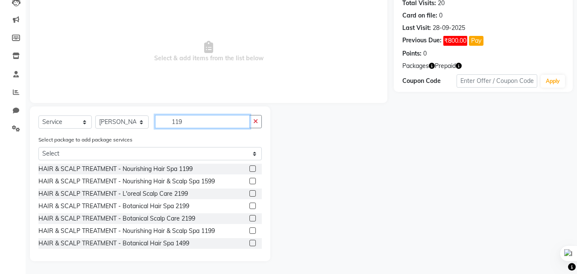
scroll to position [36, 0]
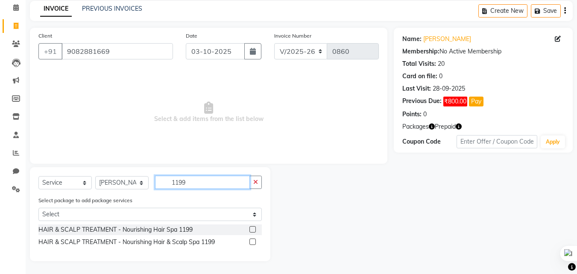
type input "1199"
click at [254, 229] on label at bounding box center [252, 229] width 6 height 6
click at [254, 229] on input "checkbox" at bounding box center [252, 230] width 6 height 6
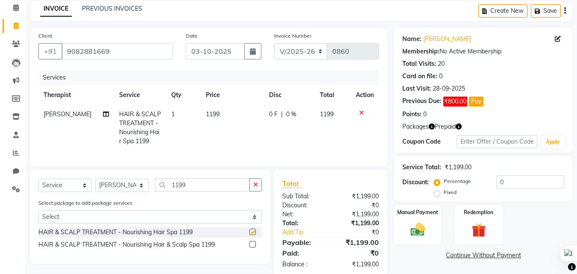
checkbox input "false"
click at [469, 233] on img at bounding box center [478, 230] width 24 height 18
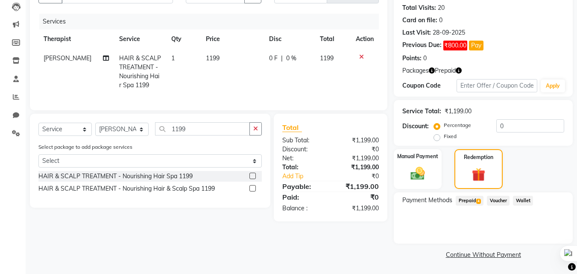
click at [474, 198] on span "Prepaid 4" at bounding box center [470, 201] width 28 height 10
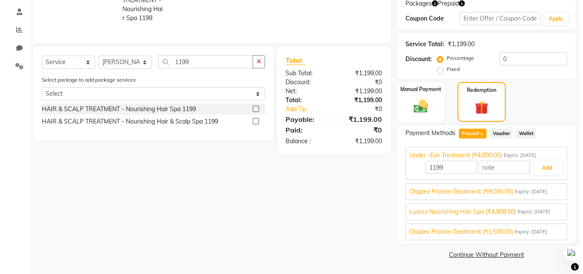
scroll to position [0, 0]
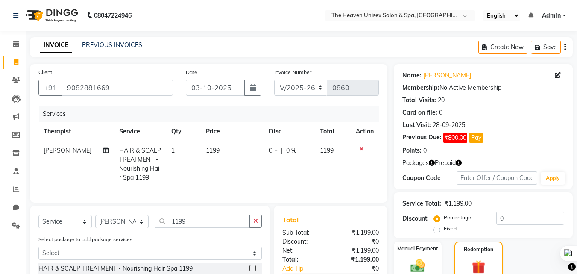
click at [125, 68] on div "Client +91 9082881669" at bounding box center [105, 84] width 147 height 35
click at [124, 44] on link "PREVIOUS INVOICES" at bounding box center [112, 45] width 60 height 8
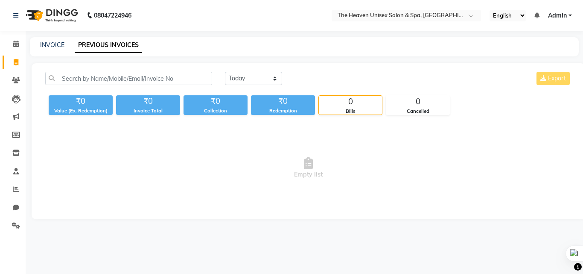
click at [58, 40] on div "INVOICE PREVIOUS INVOICES" at bounding box center [304, 46] width 549 height 19
click at [60, 44] on link "INVOICE" at bounding box center [52, 45] width 24 height 8
select select "8417"
select select "service"
